Goal: Information Seeking & Learning: Check status

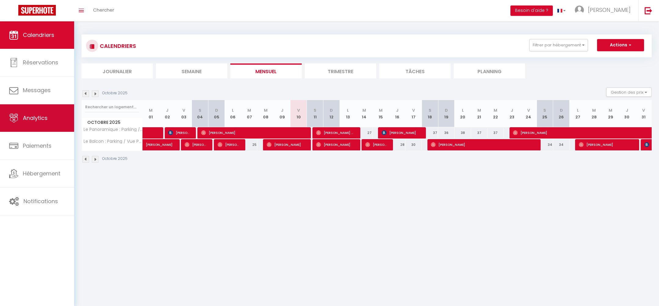
click at [38, 125] on link "Analytics" at bounding box center [37, 117] width 74 height 27
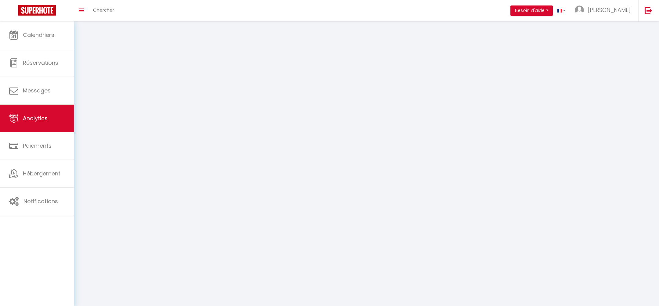
select select "2025"
select select "10"
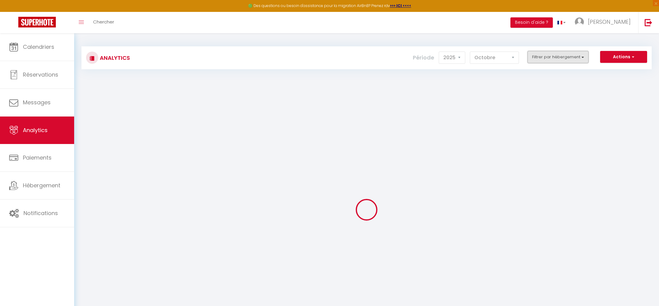
click at [567, 53] on button "Filtrer par hébergement" at bounding box center [558, 57] width 61 height 12
checkbox input "false"
checkbox Wifi "false"
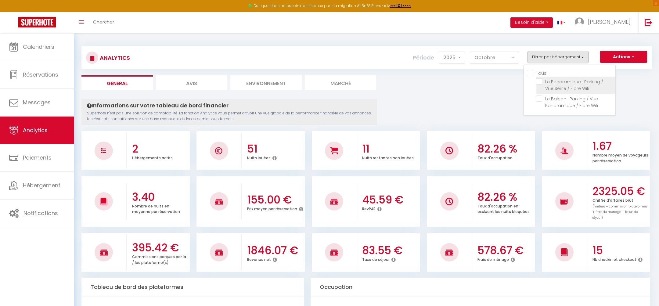
click at [547, 81] on Wifi "checkbox" at bounding box center [575, 81] width 79 height 6
checkbox Wifi "true"
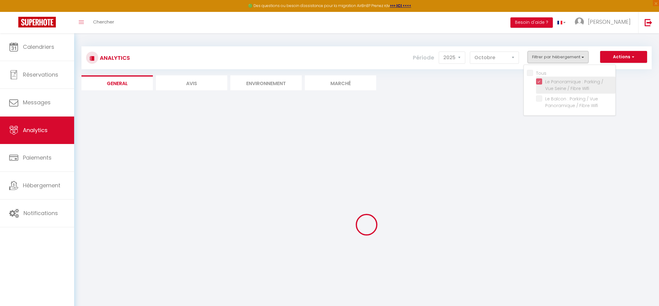
checkbox Wifi "false"
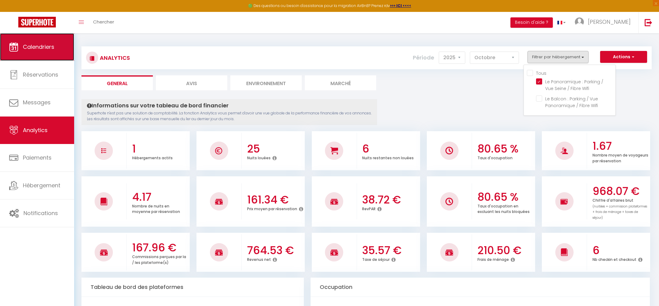
click at [45, 53] on link "Calendriers" at bounding box center [37, 46] width 74 height 27
